Goal: Check status: Check status

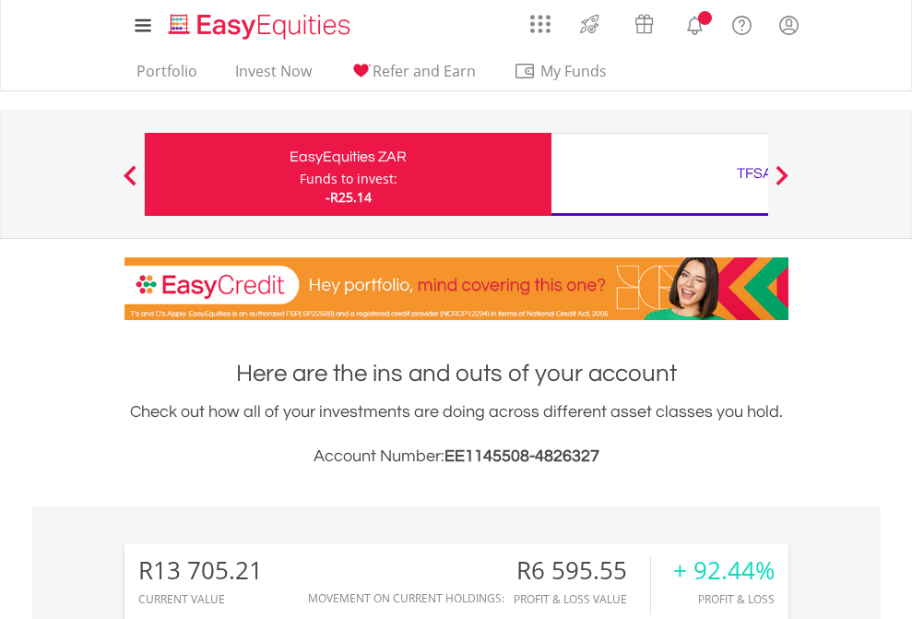
scroll to position [177, 290]
click at [300, 174] on div "Funds to invest:" at bounding box center [349, 179] width 98 height 18
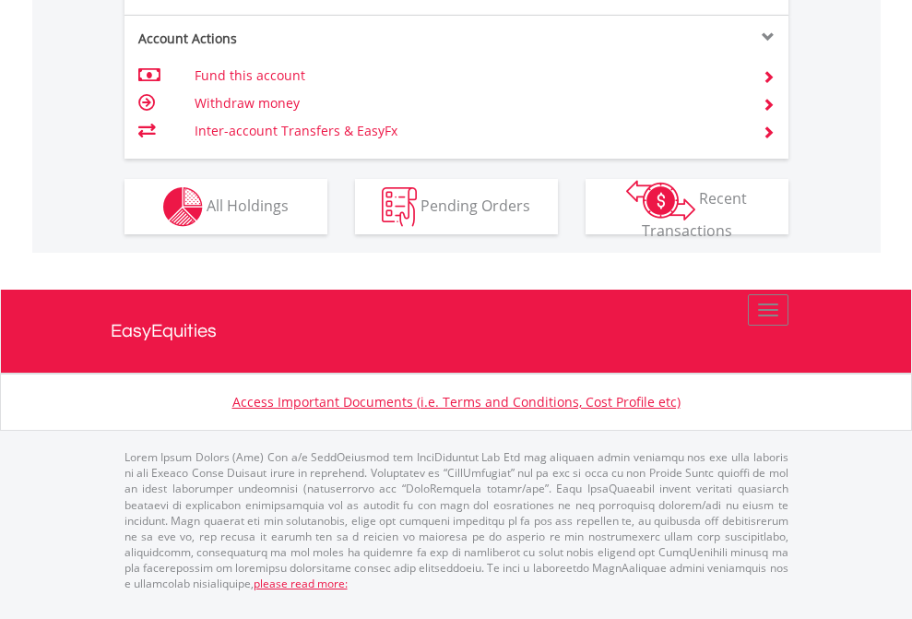
scroll to position [1768, 0]
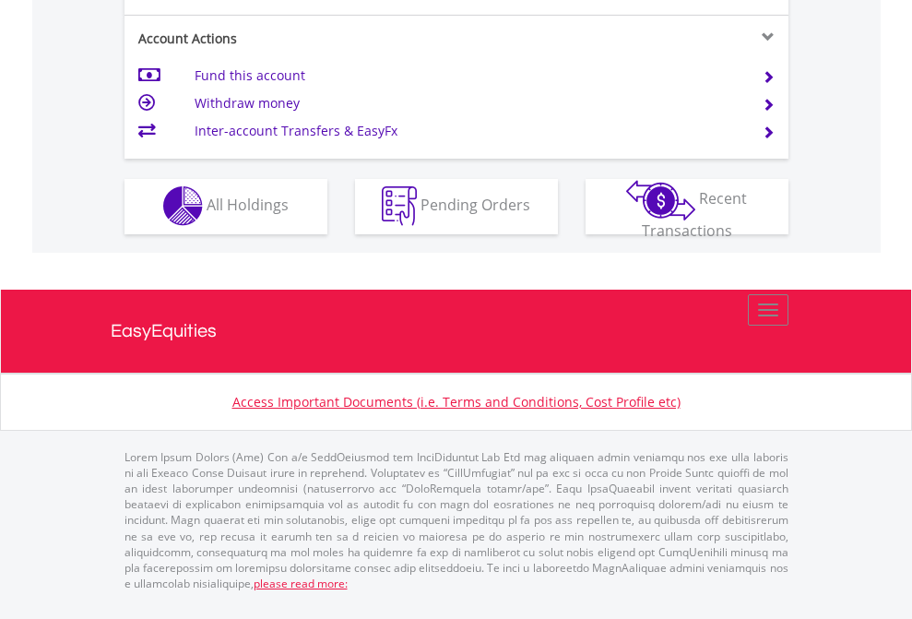
scroll to position [1725, 0]
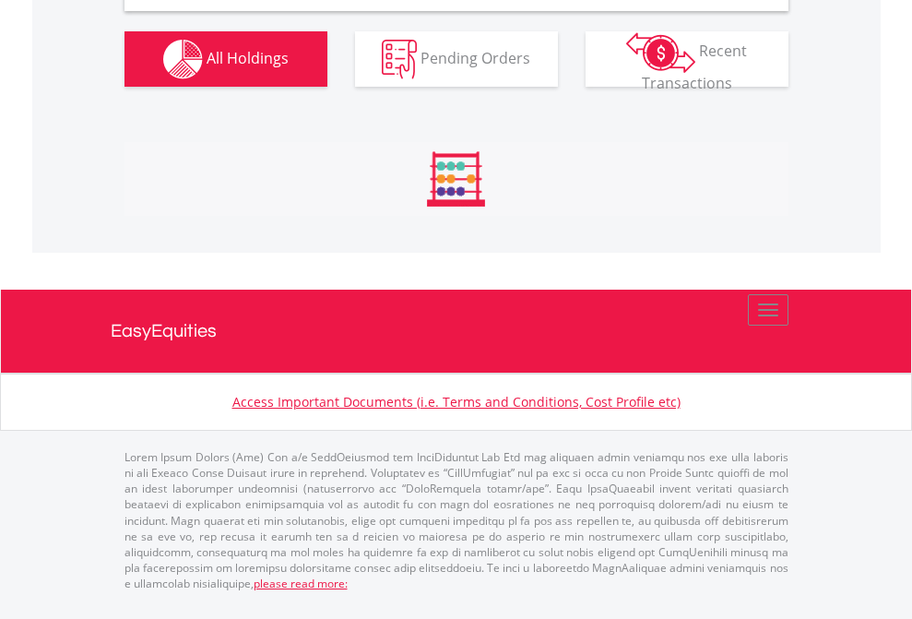
scroll to position [1783, 0]
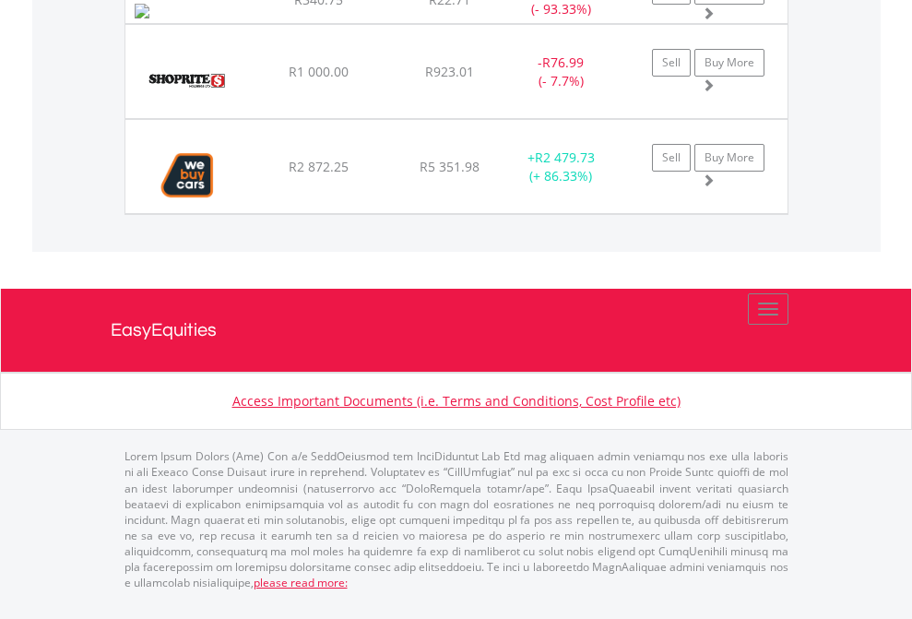
scroll to position [133, 0]
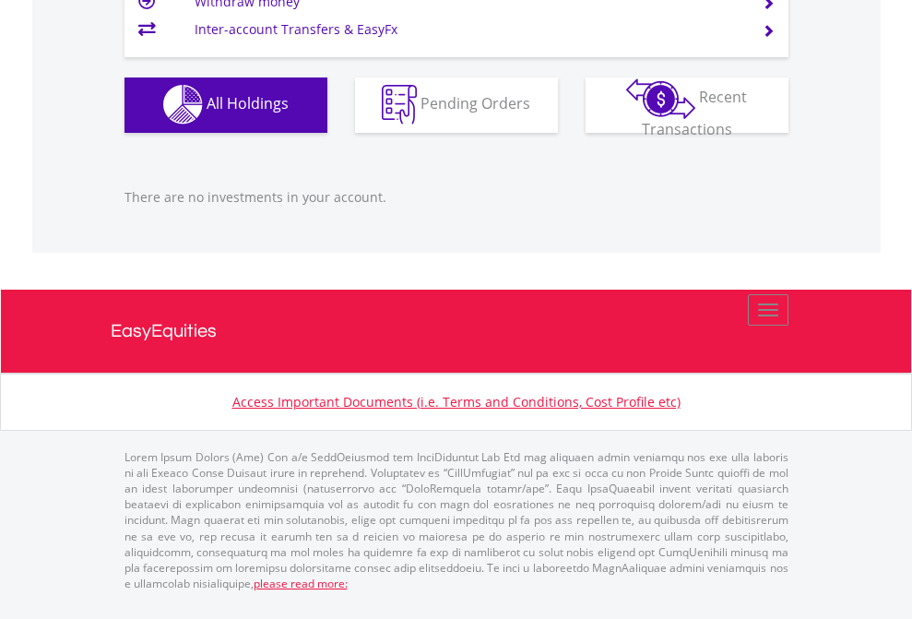
scroll to position [177, 290]
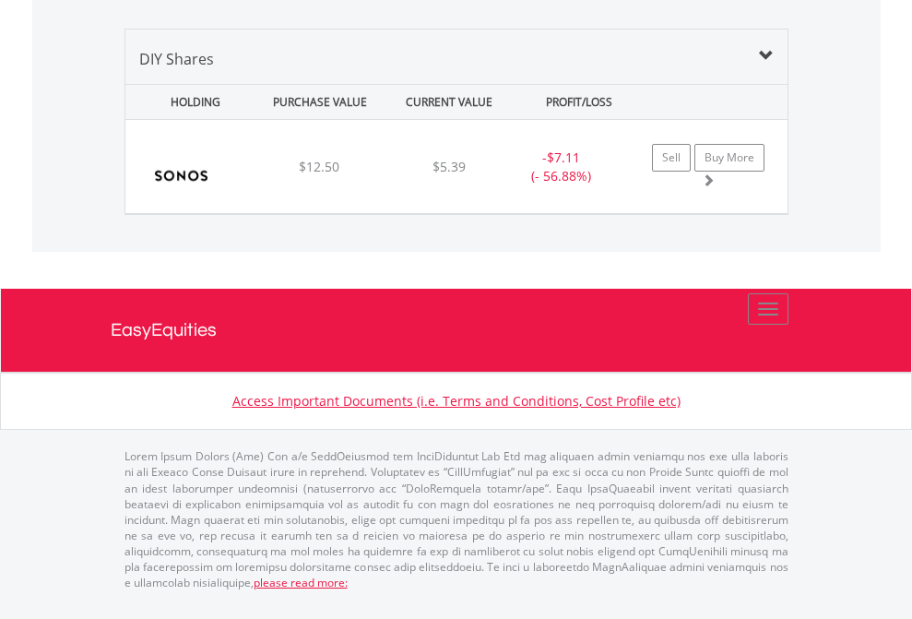
scroll to position [177, 290]
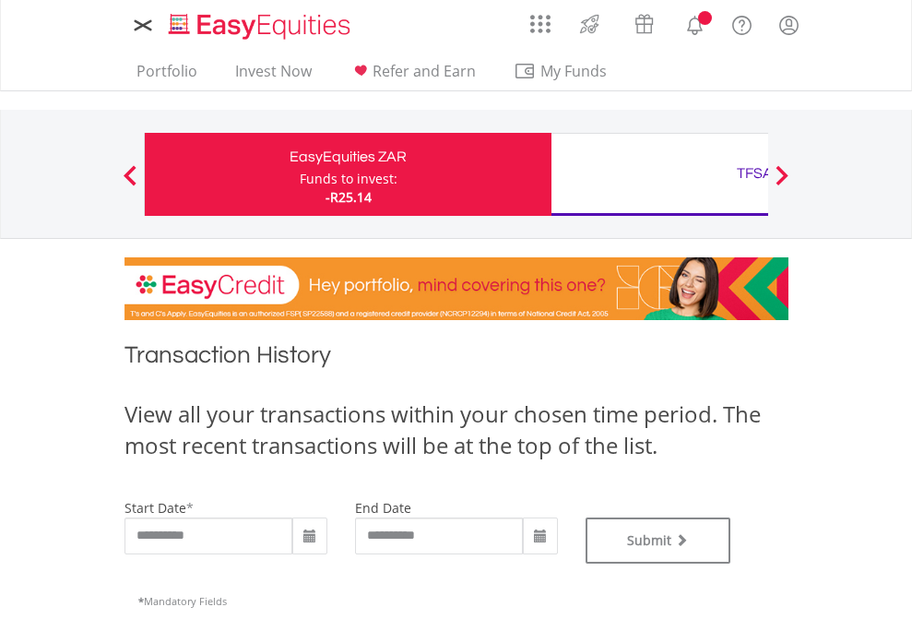
type input "**********"
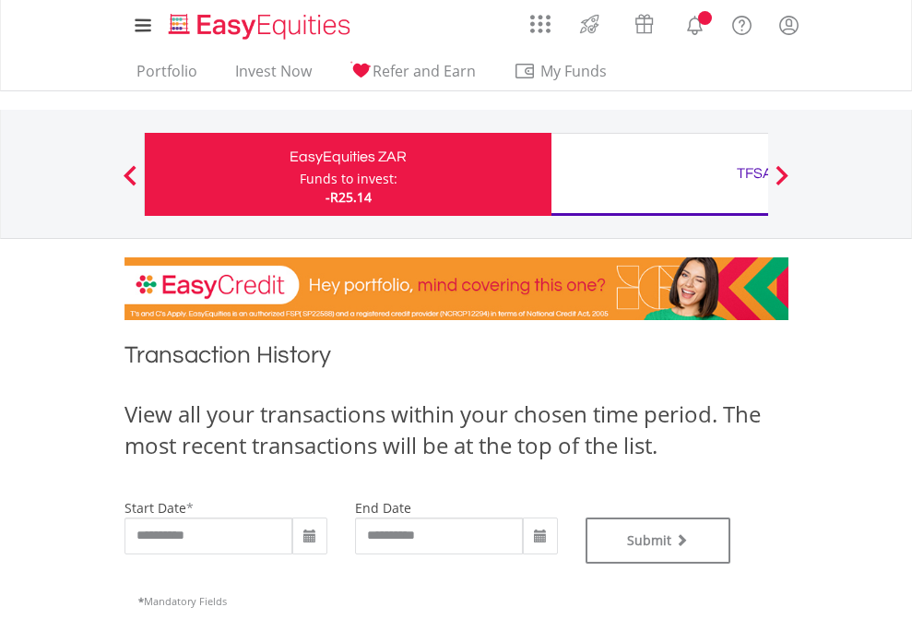
click at [660, 174] on div "TFSA" at bounding box center [755, 174] width 385 height 26
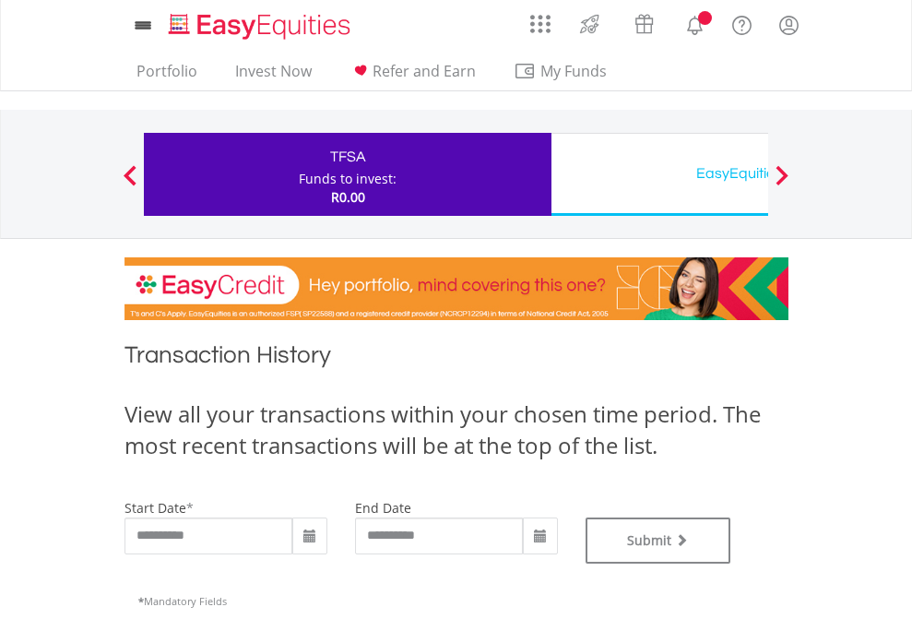
type input "**********"
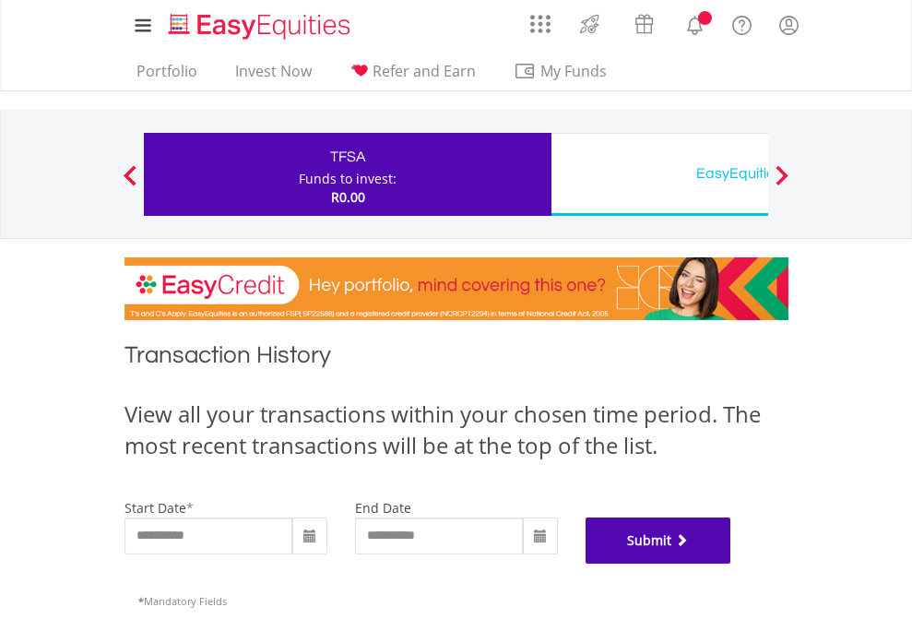
click at [732, 564] on button "Submit" at bounding box center [659, 541] width 146 height 46
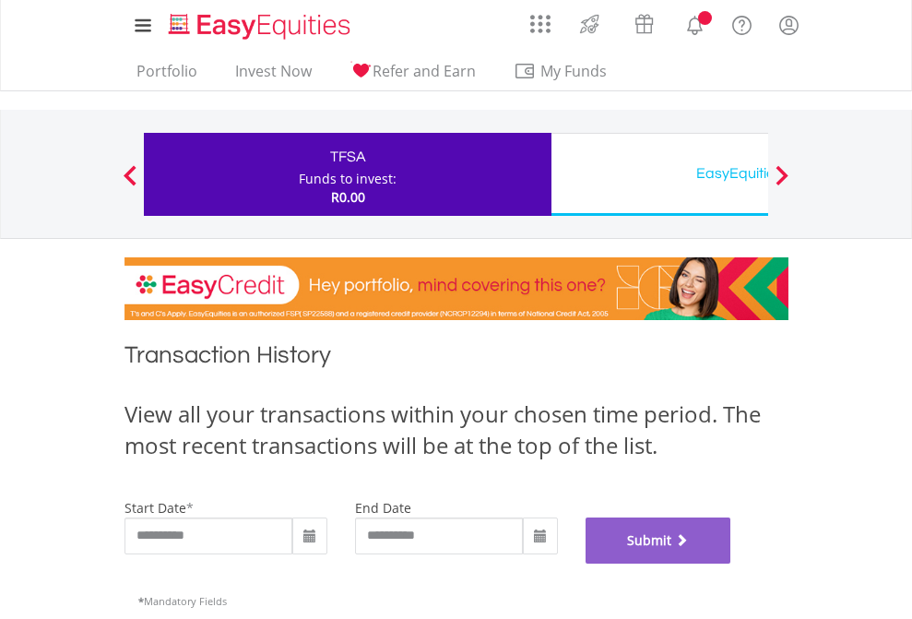
scroll to position [748, 0]
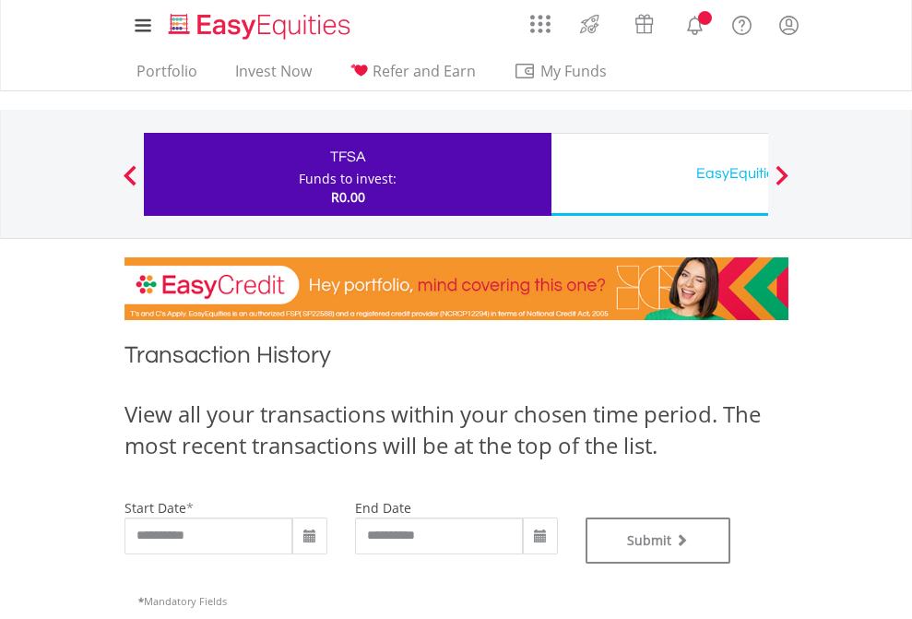
click at [660, 174] on div "EasyEquities USD" at bounding box center [755, 174] width 385 height 26
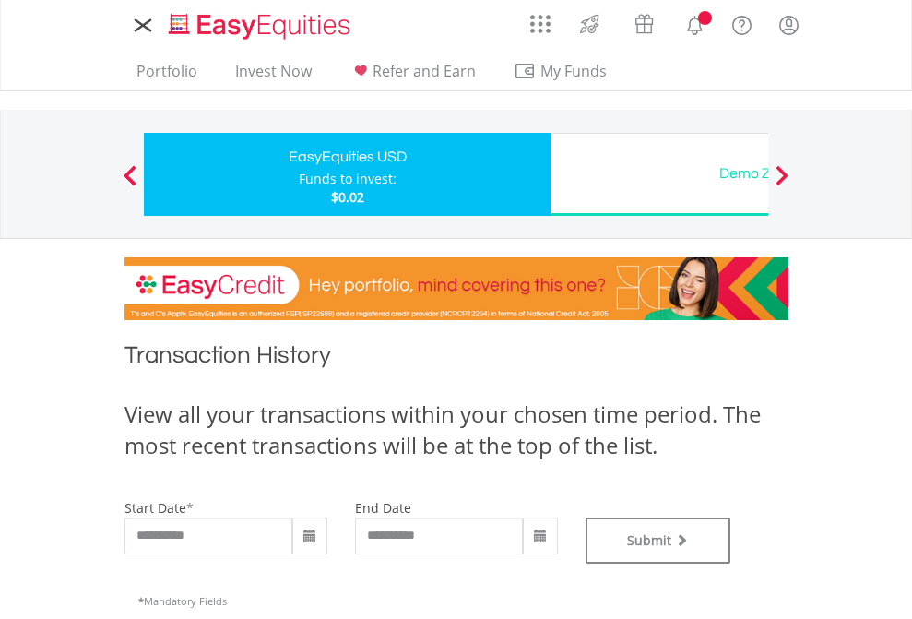
type input "**********"
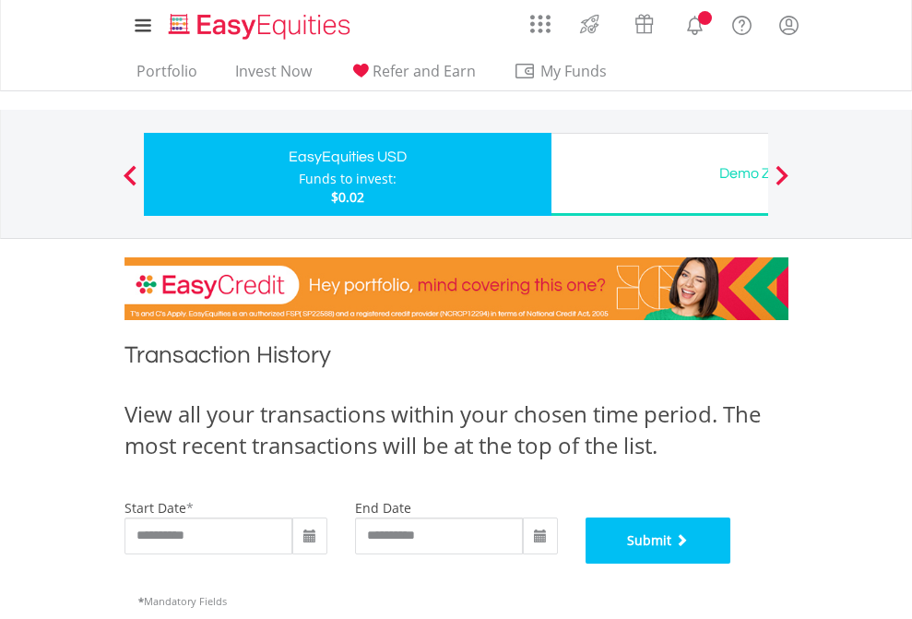
click at [732, 564] on button "Submit" at bounding box center [659, 541] width 146 height 46
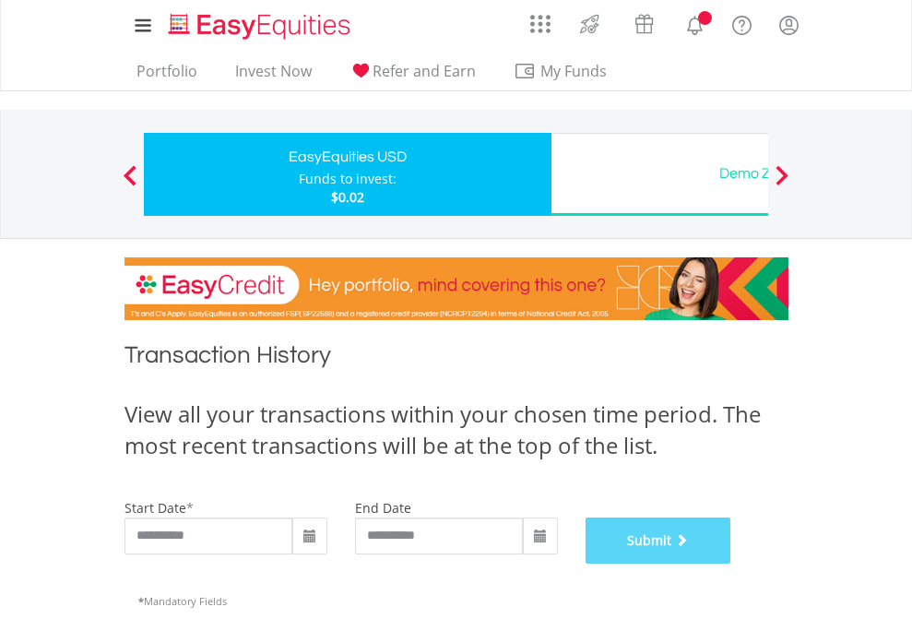
scroll to position [748, 0]
